Goal: Find specific page/section: Find specific page/section

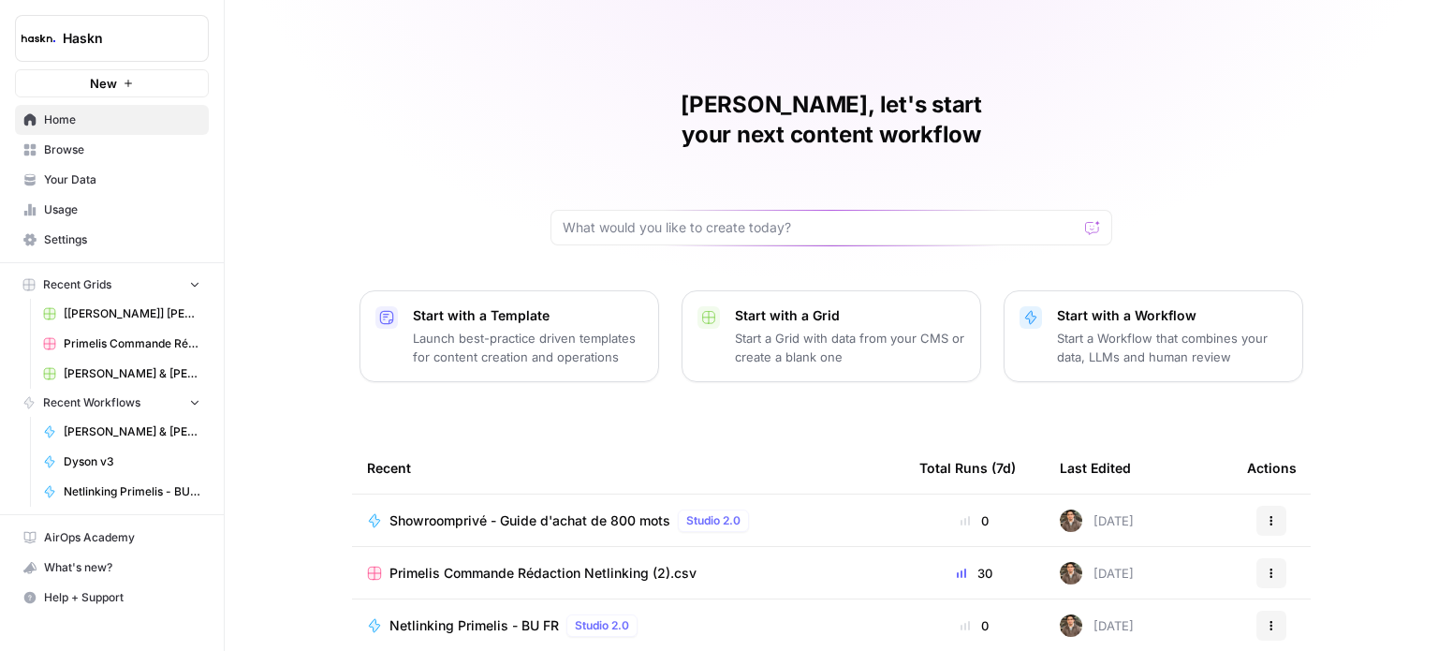
click at [148, 150] on span "Browse" at bounding box center [122, 149] width 156 height 17
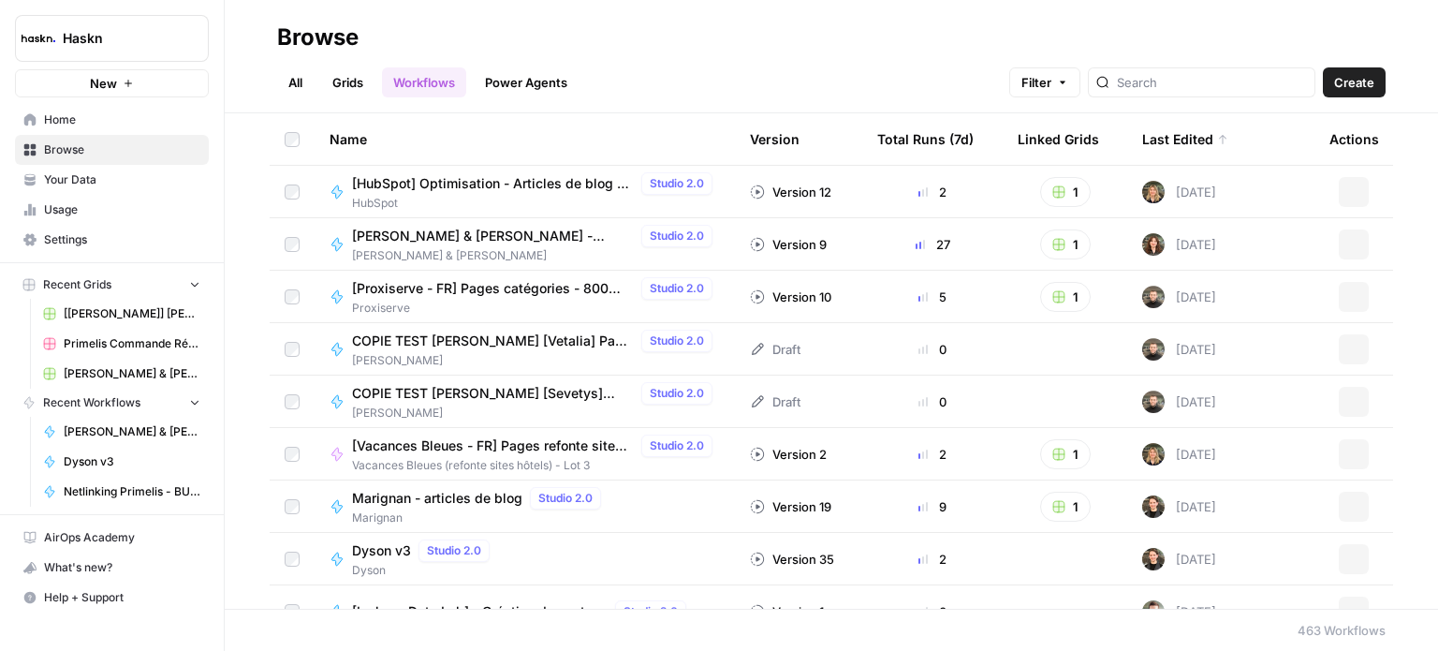
click at [191, 177] on span "Your Data" at bounding box center [122, 179] width 156 height 17
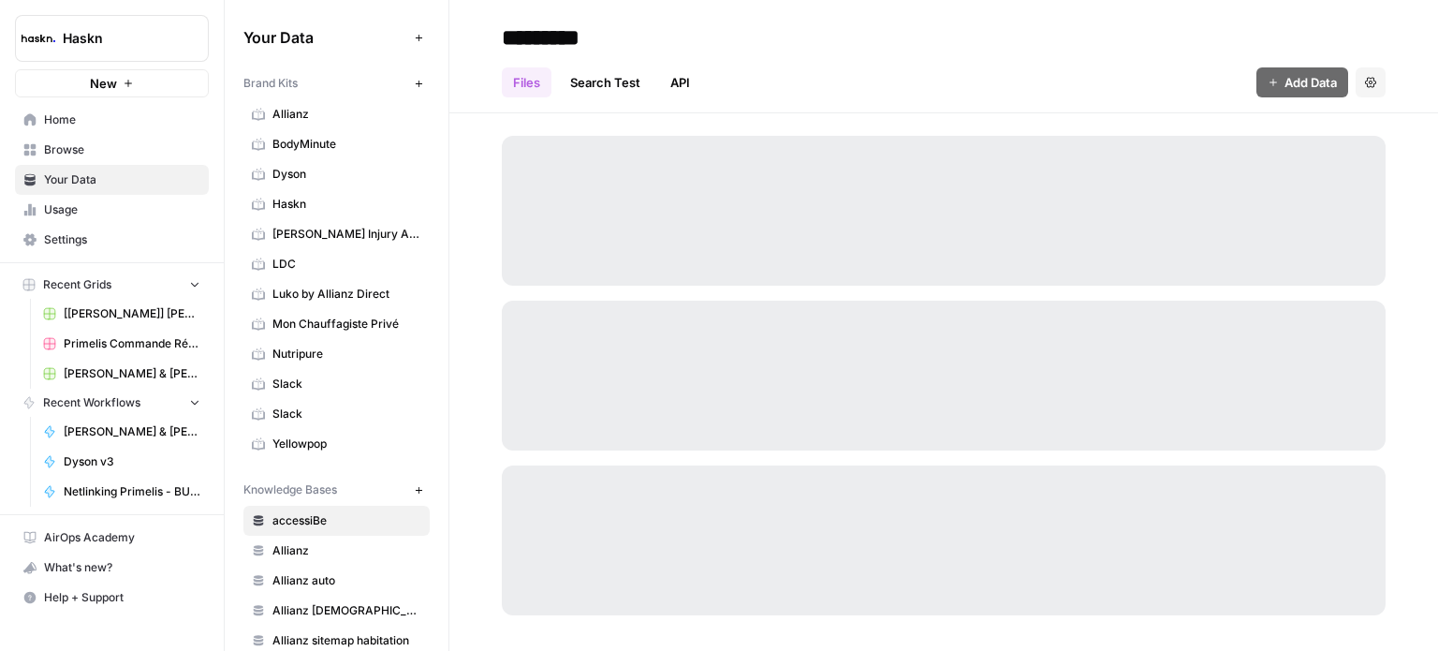
click at [185, 202] on span "Usage" at bounding box center [122, 209] width 156 height 17
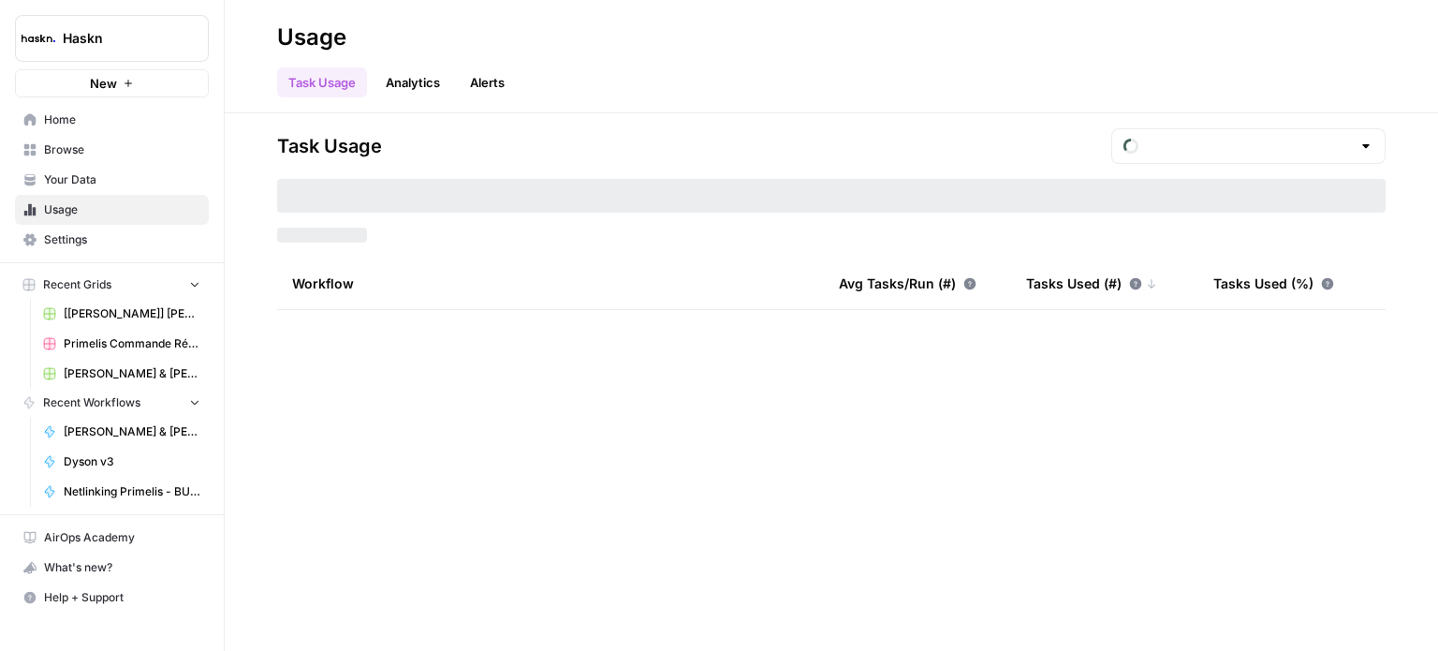
type input "August Tasks"
click at [183, 242] on span "Settings" at bounding box center [122, 239] width 156 height 17
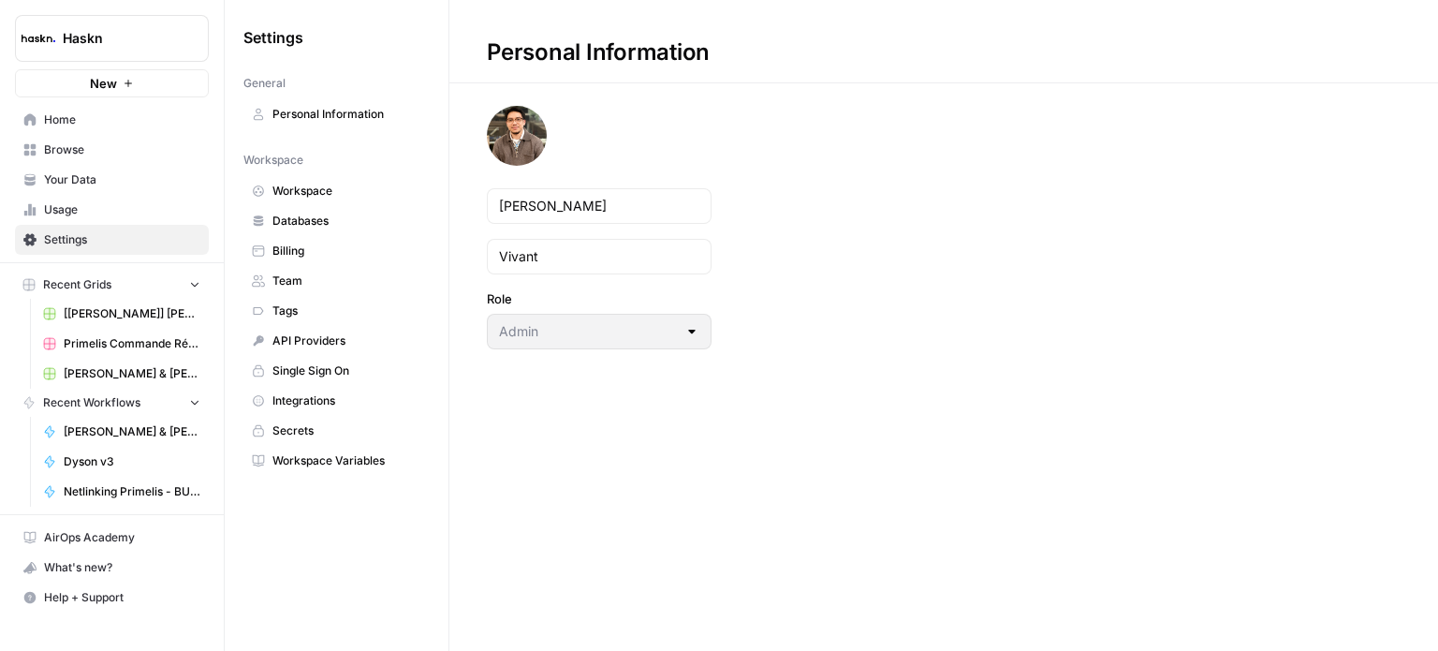
click at [129, 119] on span "Home" at bounding box center [122, 119] width 156 height 17
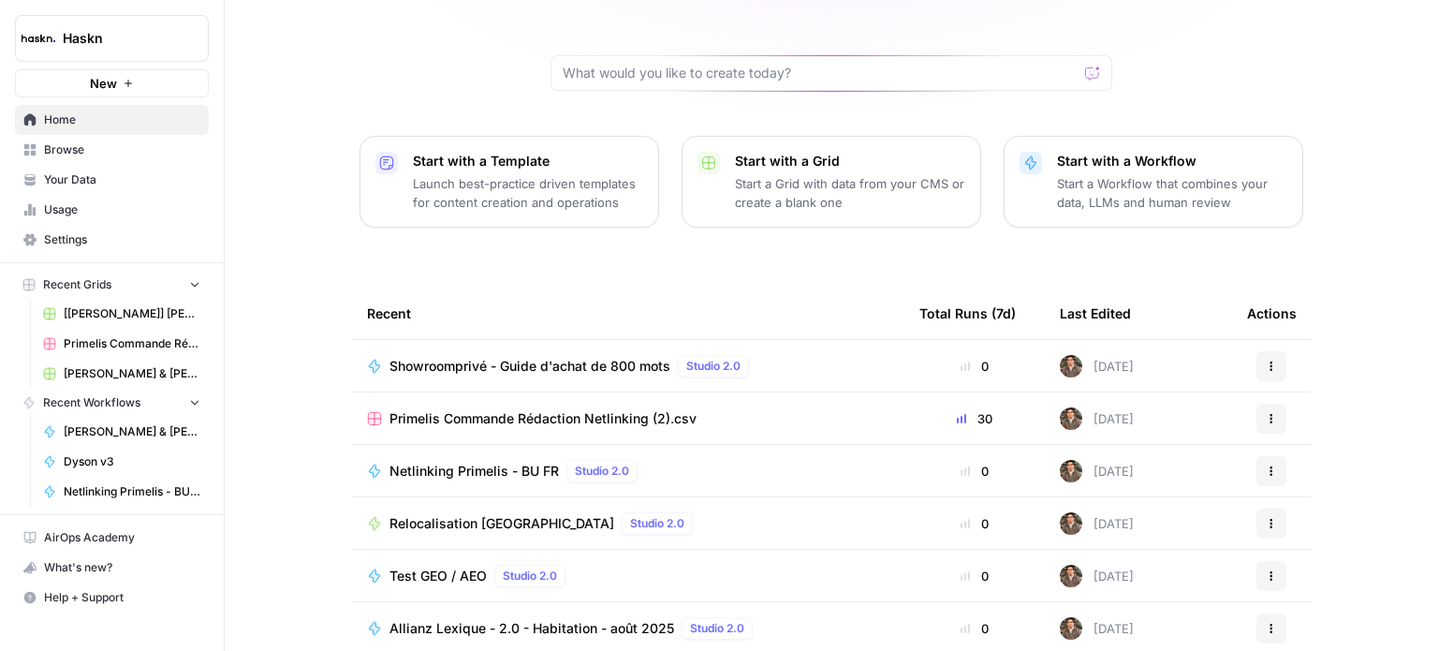
scroll to position [210, 0]
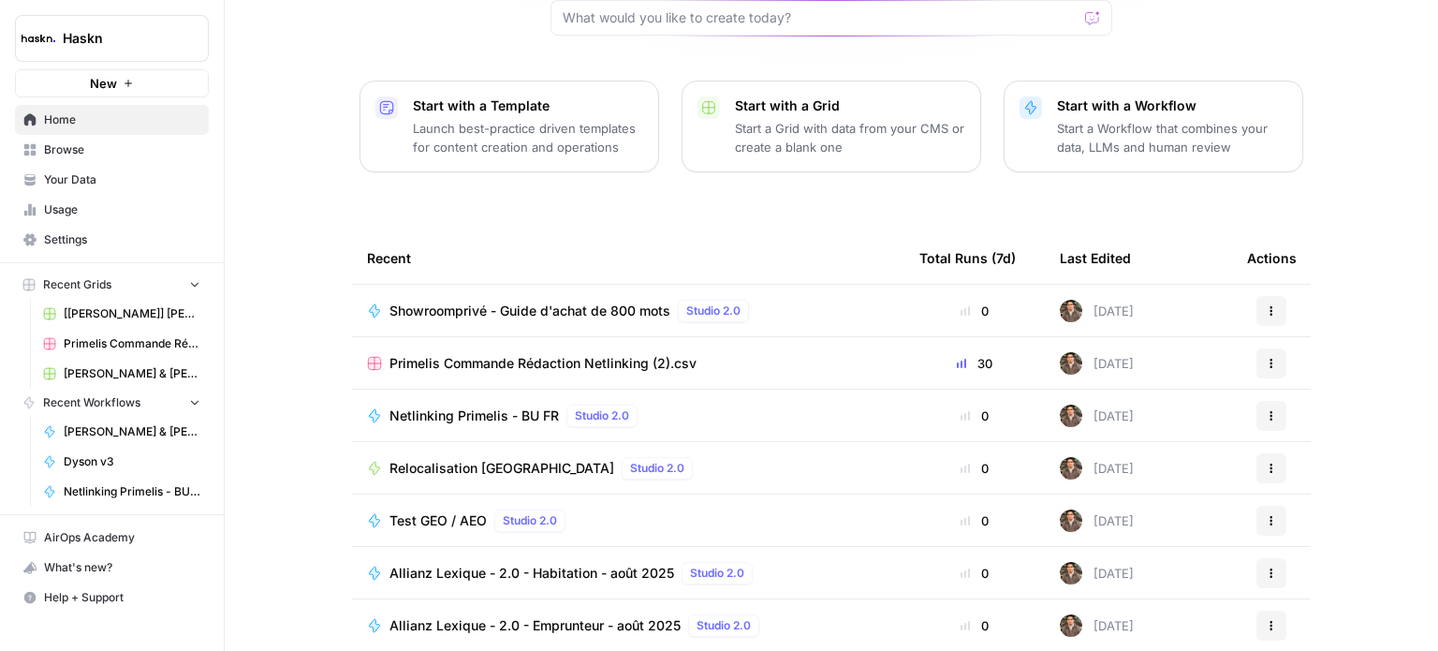
click at [84, 134] on link "Home" at bounding box center [112, 120] width 194 height 30
click at [29, 154] on icon at bounding box center [29, 149] width 13 height 13
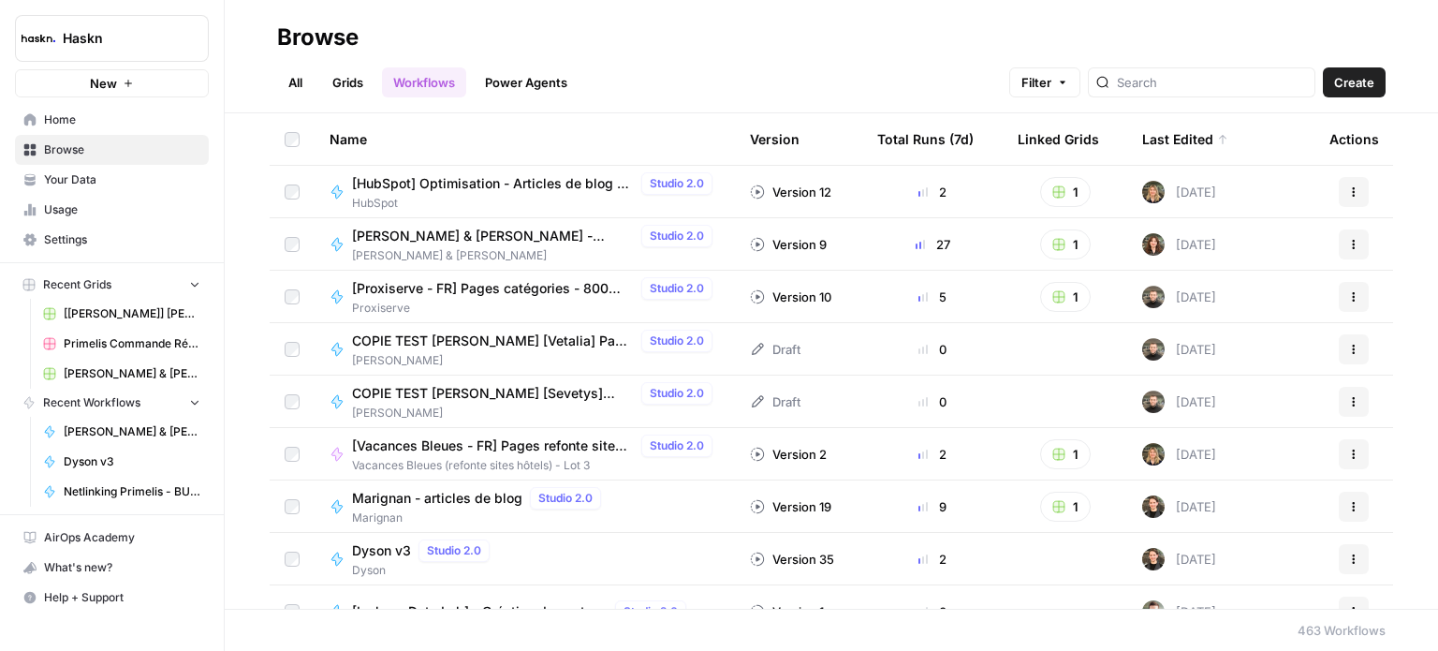
click at [279, 81] on link "All" at bounding box center [295, 82] width 37 height 30
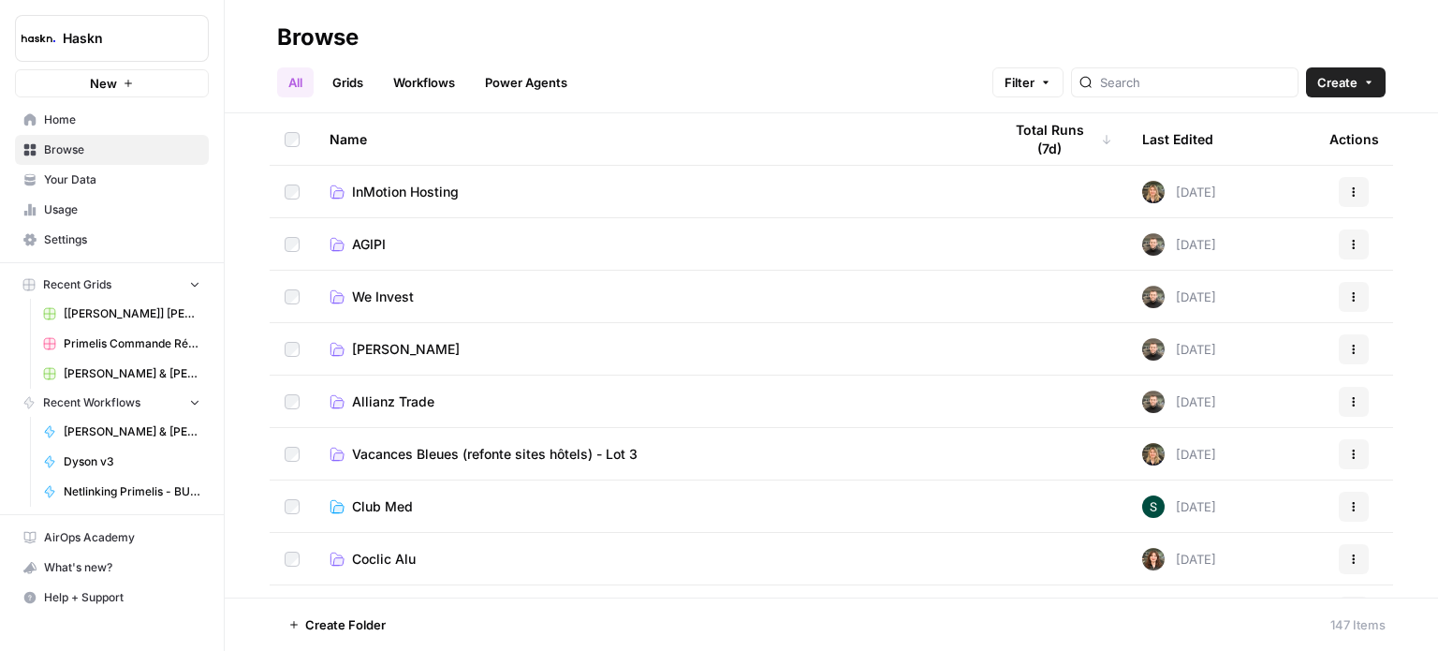
click at [445, 74] on link "Workflows" at bounding box center [424, 82] width 84 height 30
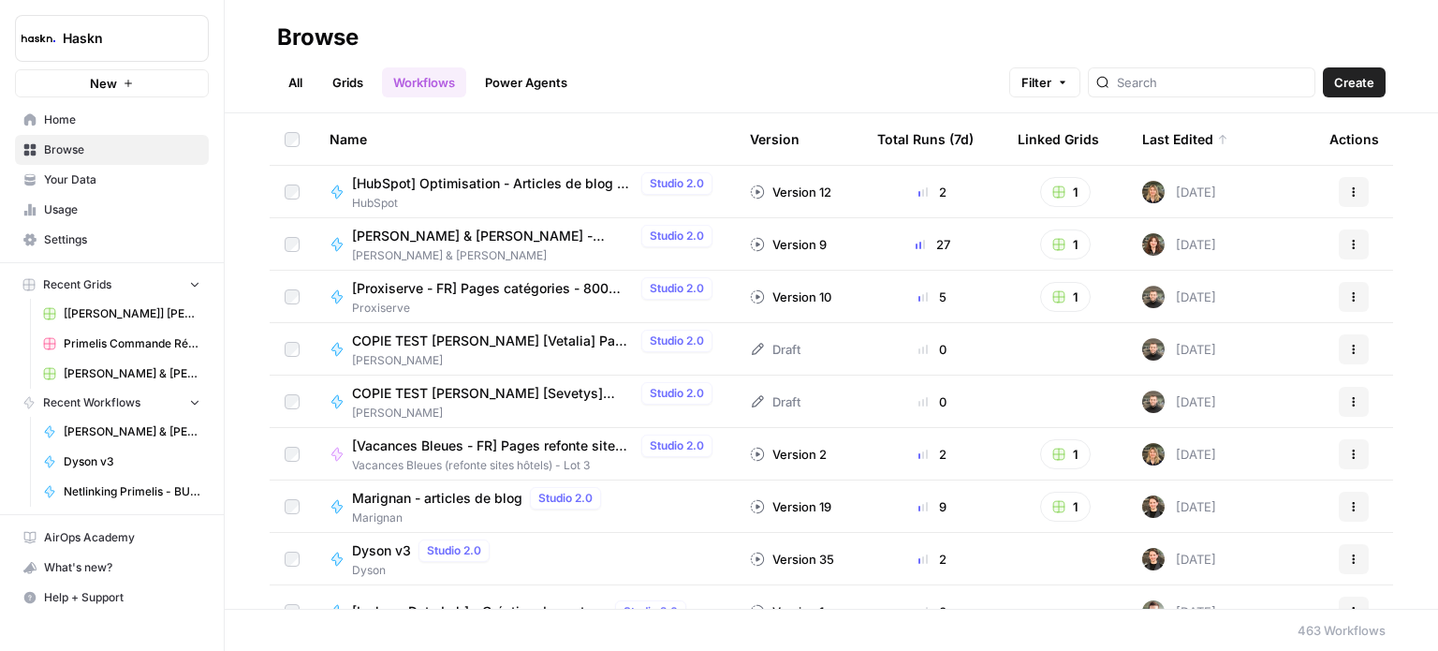
click at [363, 77] on link "Grids" at bounding box center [347, 82] width 53 height 30
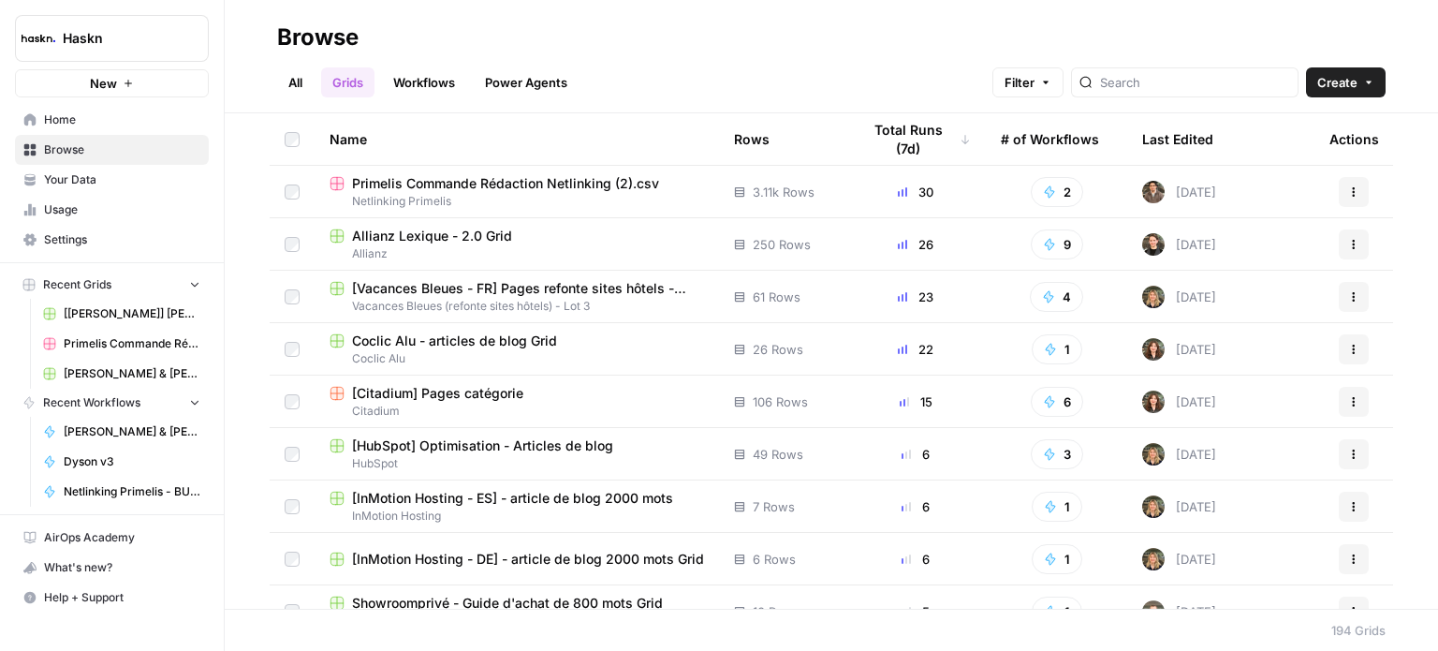
click at [538, 183] on span "Primelis Commande Rédaction Netlinking (2).csv" at bounding box center [505, 183] width 307 height 19
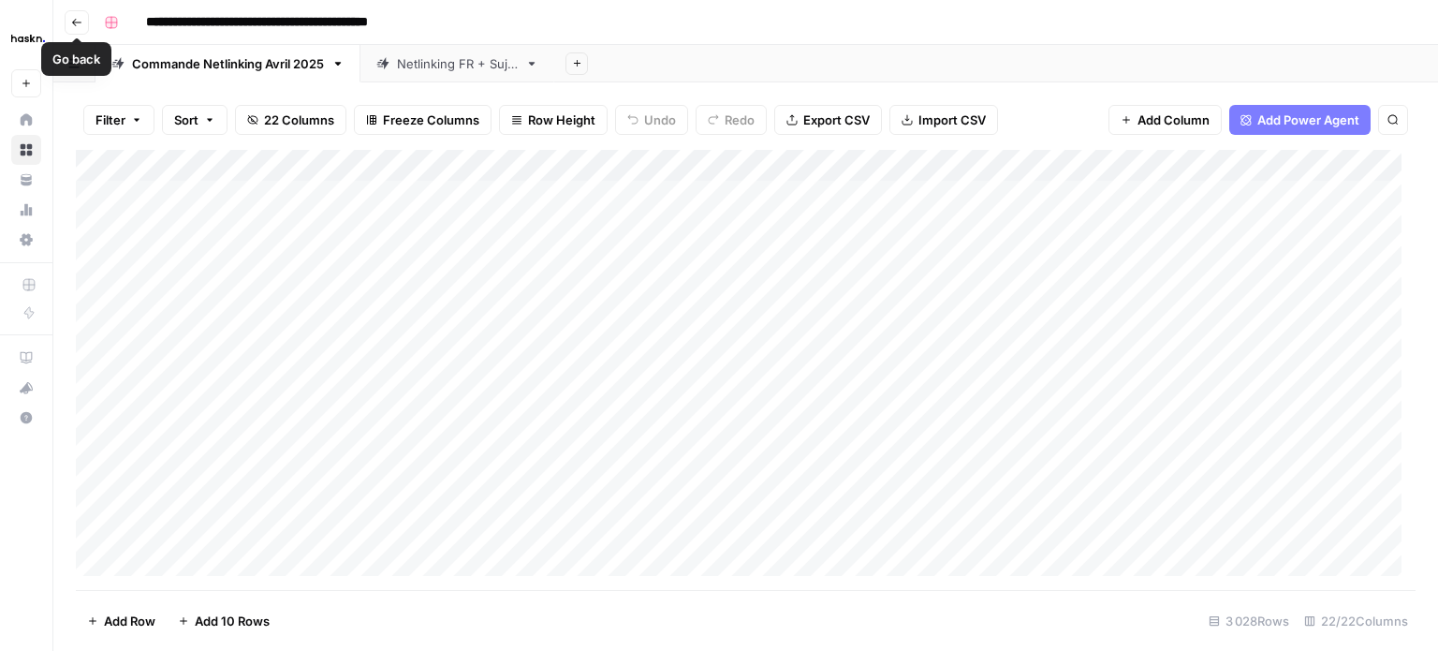
click at [76, 22] on icon "button" at bounding box center [76, 22] width 9 height 7
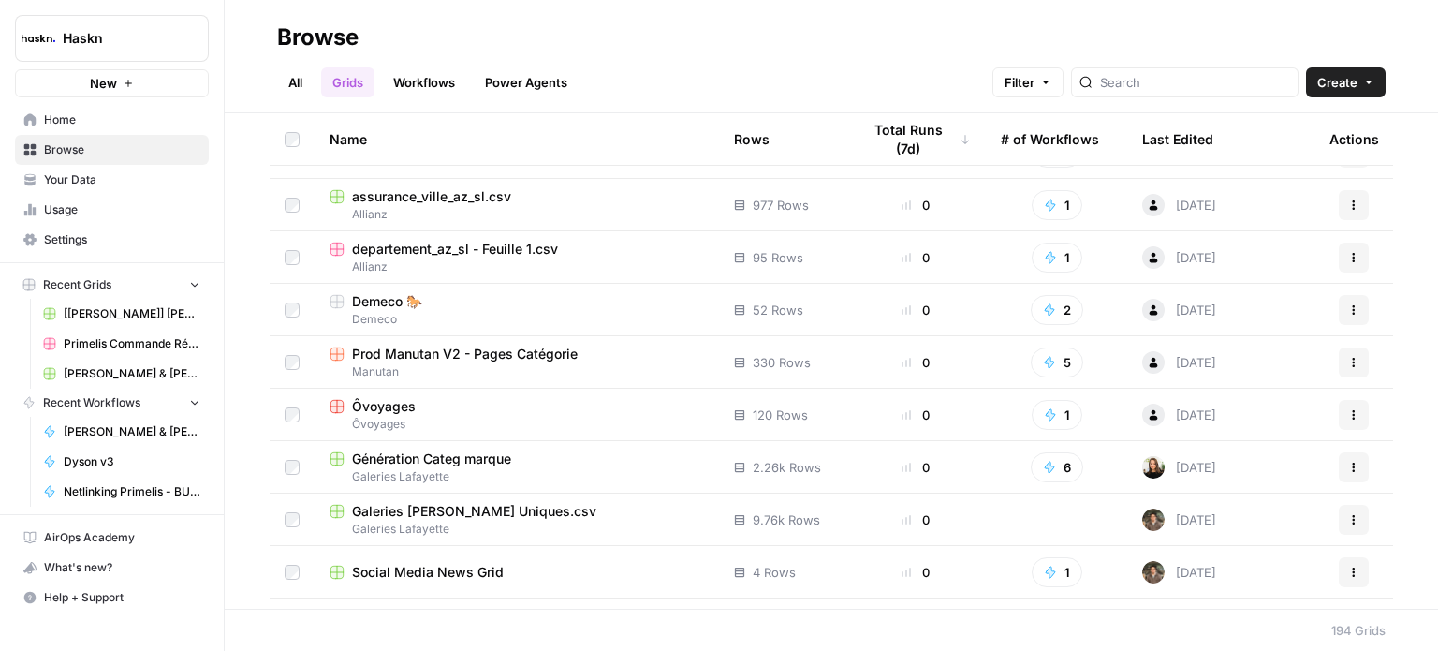
scroll to position [985, 0]
click at [434, 93] on link "Workflows" at bounding box center [424, 82] width 84 height 30
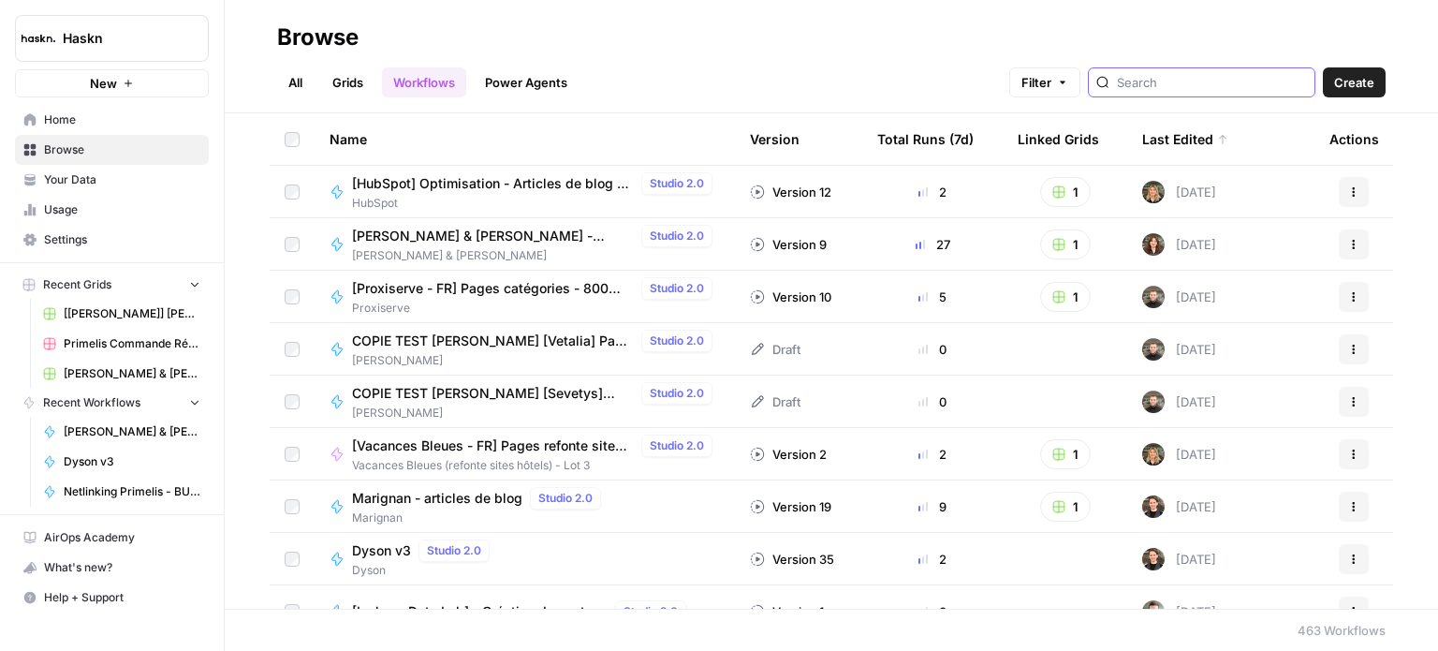
click at [1187, 73] on input "search" at bounding box center [1212, 82] width 190 height 19
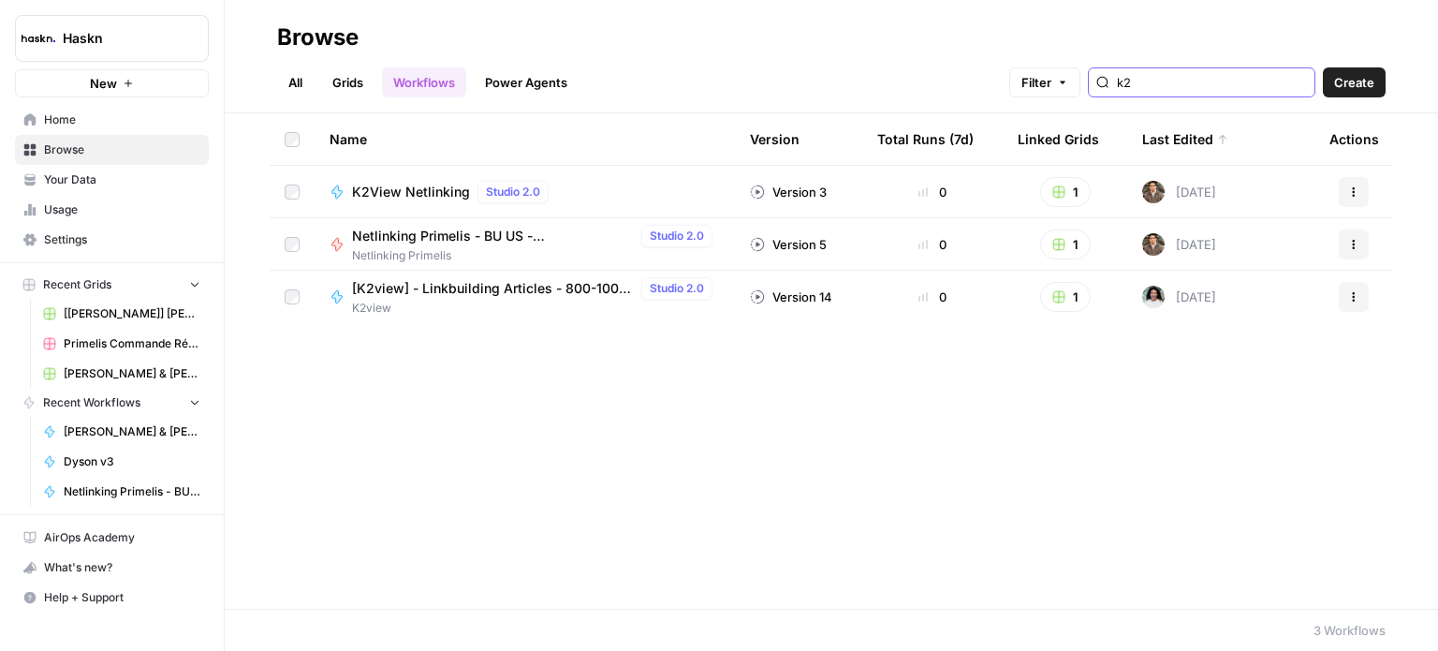
type input "k2"
click at [282, 100] on header "Browse All Grids Workflows Power Agents Filter k2 Create" at bounding box center [832, 56] width 1214 height 113
click at [287, 89] on link "All" at bounding box center [295, 82] width 37 height 30
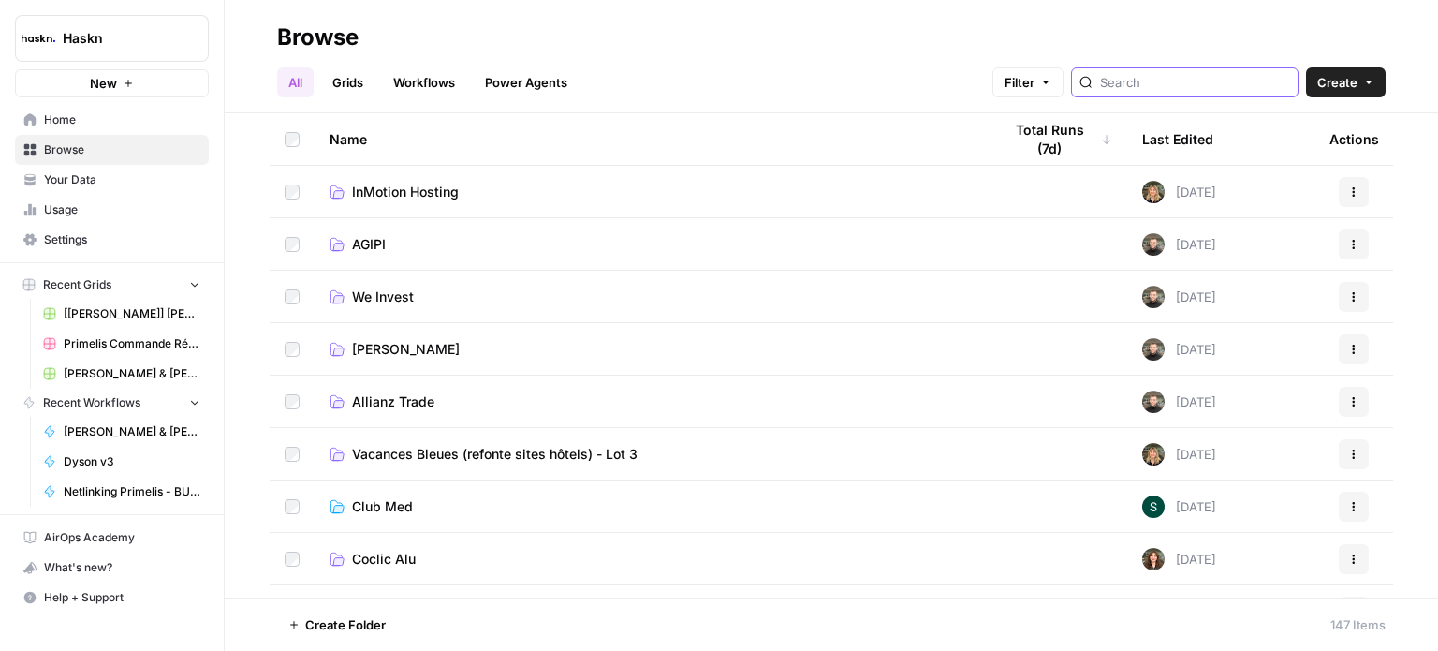
click at [1179, 79] on input "search" at bounding box center [1195, 82] width 190 height 19
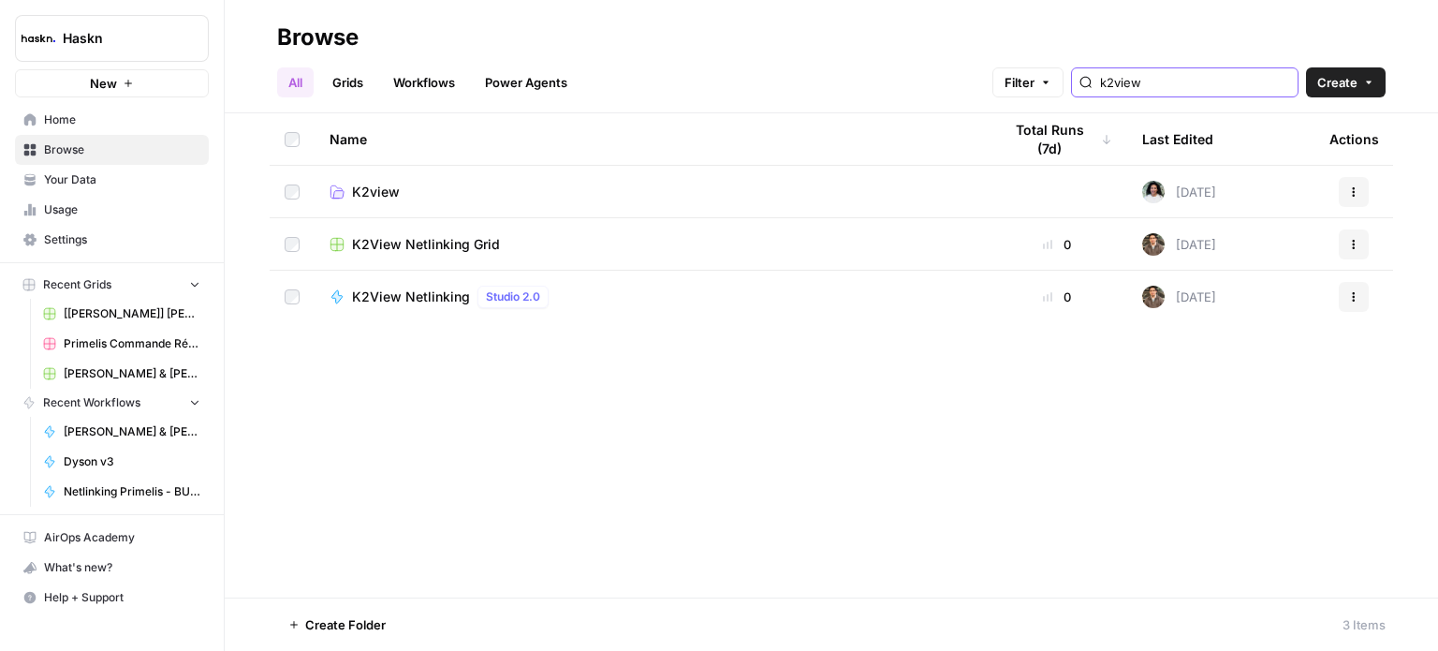
type input "k2view"
click at [389, 194] on span "K2view" at bounding box center [376, 192] width 48 height 19
click at [386, 195] on span "K2view" at bounding box center [376, 192] width 48 height 19
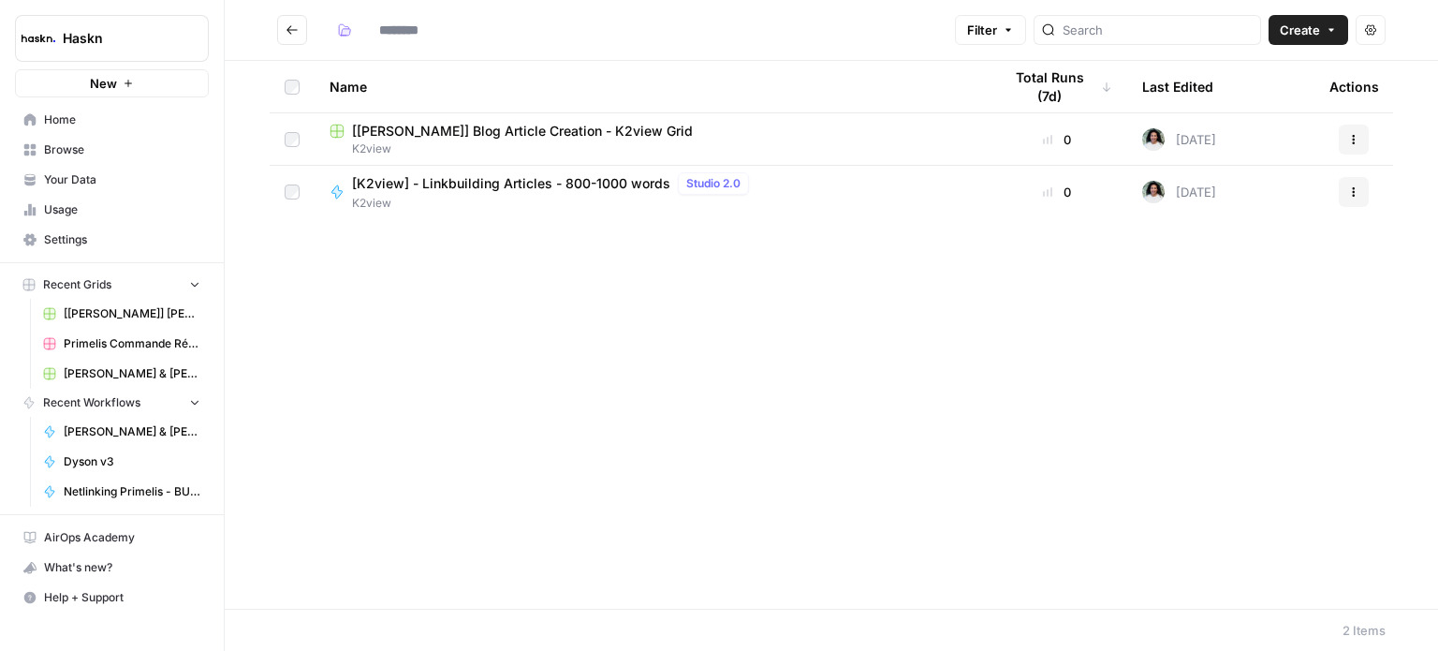
type input "******"
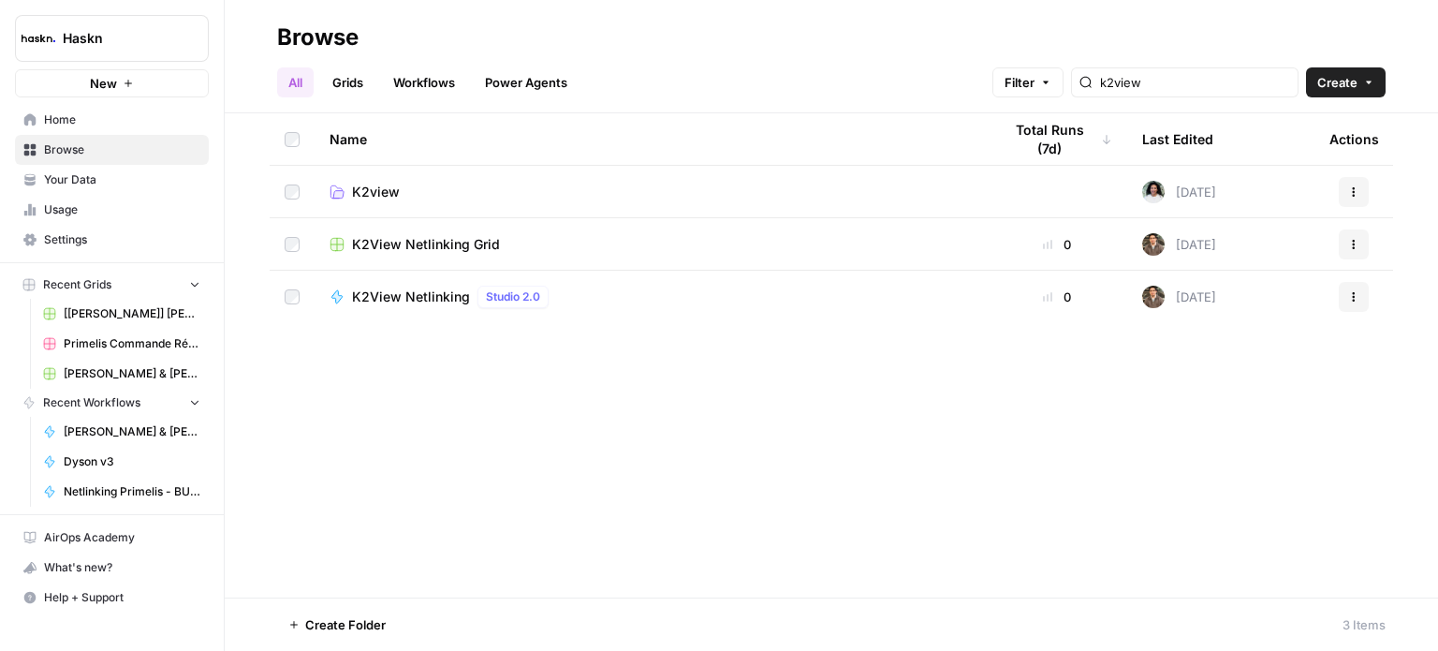
click at [456, 251] on span "K2View Netlinking Grid" at bounding box center [426, 244] width 148 height 19
